Goal: Check status: Check status

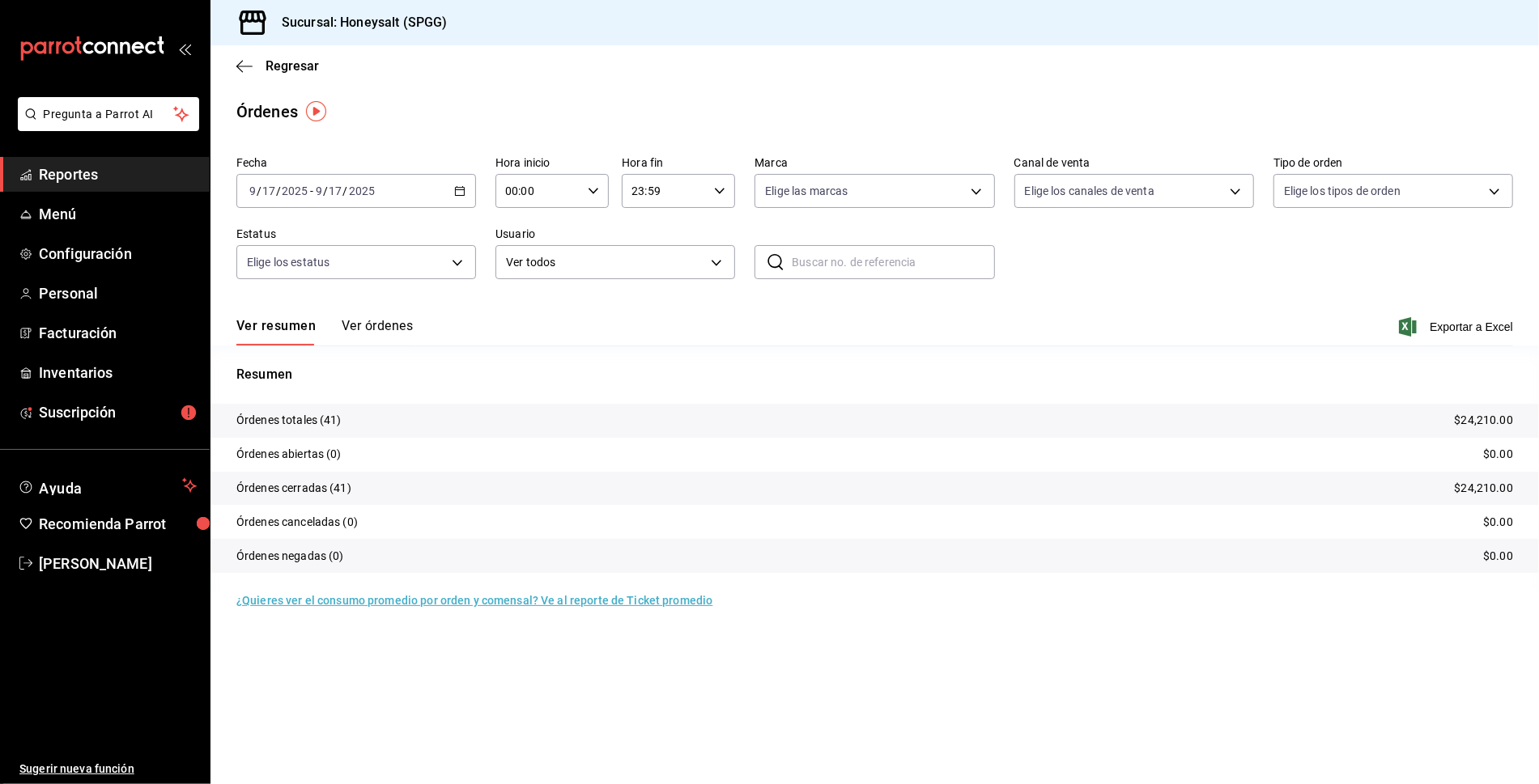
click at [380, 330] on button "Ver órdenes" at bounding box center [377, 331] width 72 height 28
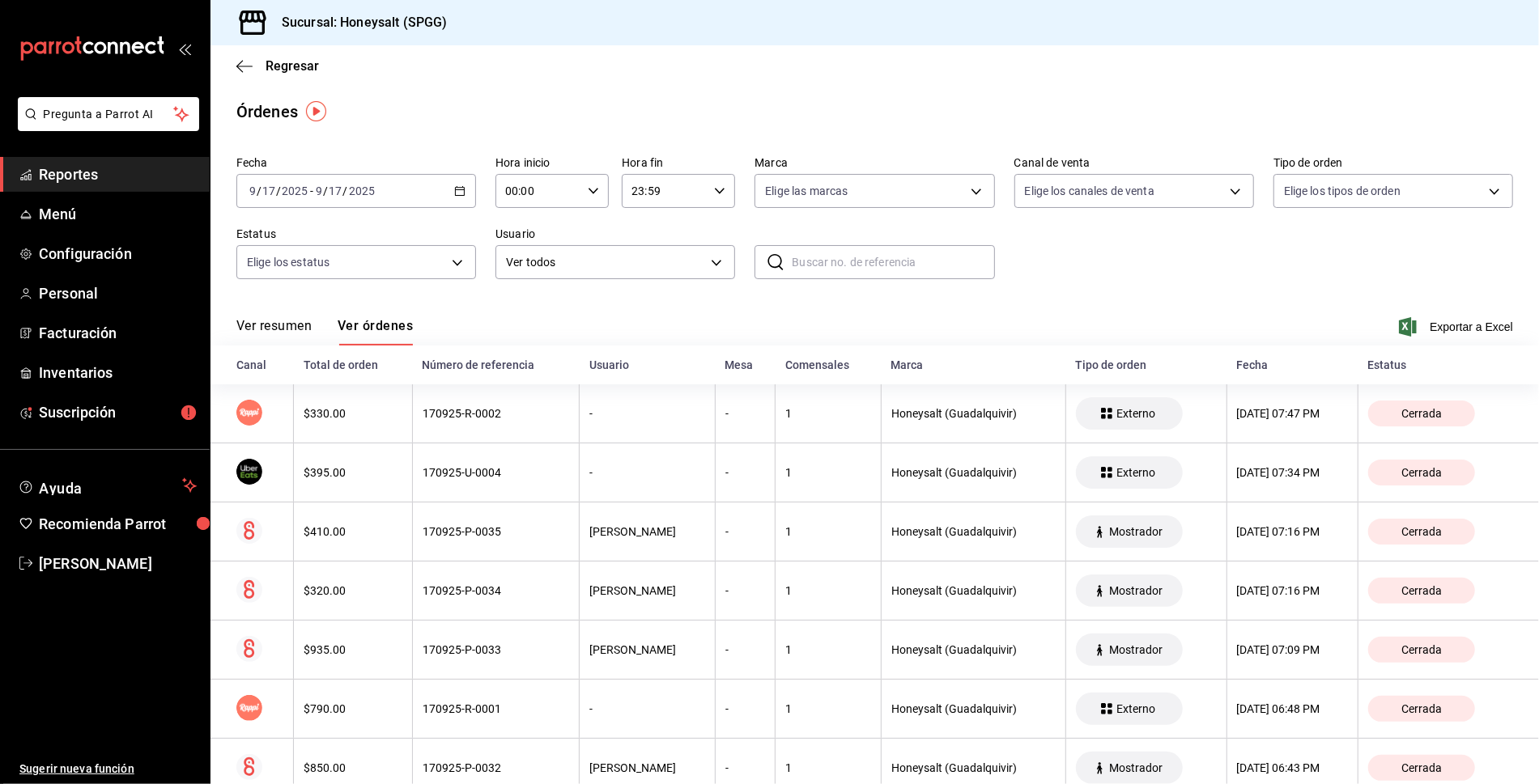
click at [274, 331] on button "Ver resumen" at bounding box center [274, 331] width 75 height 28
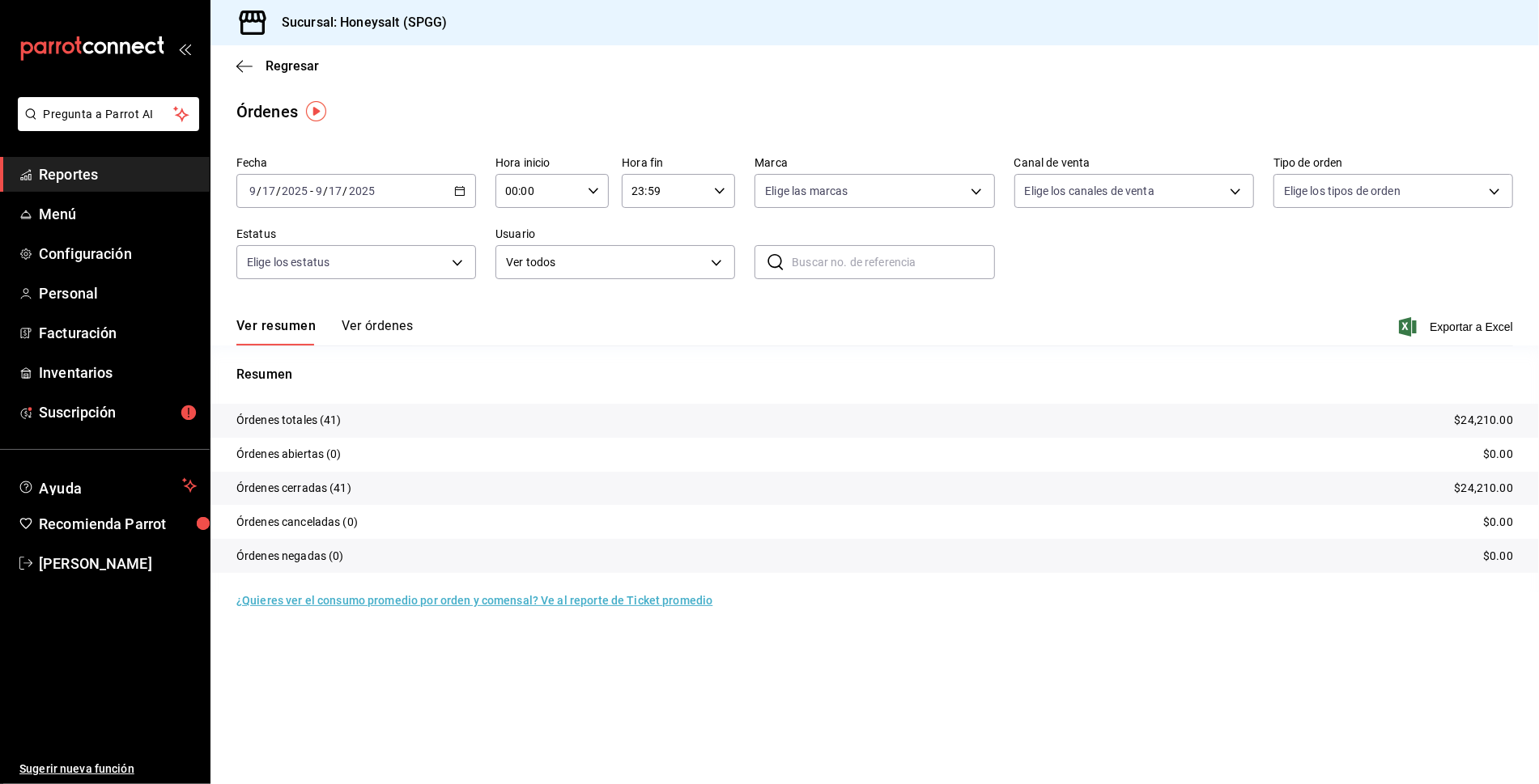
click at [365, 195] on input "2025" at bounding box center [362, 191] width 28 height 13
click at [286, 233] on span "Hoy" at bounding box center [312, 240] width 126 height 17
